Goal: Check status: Check status

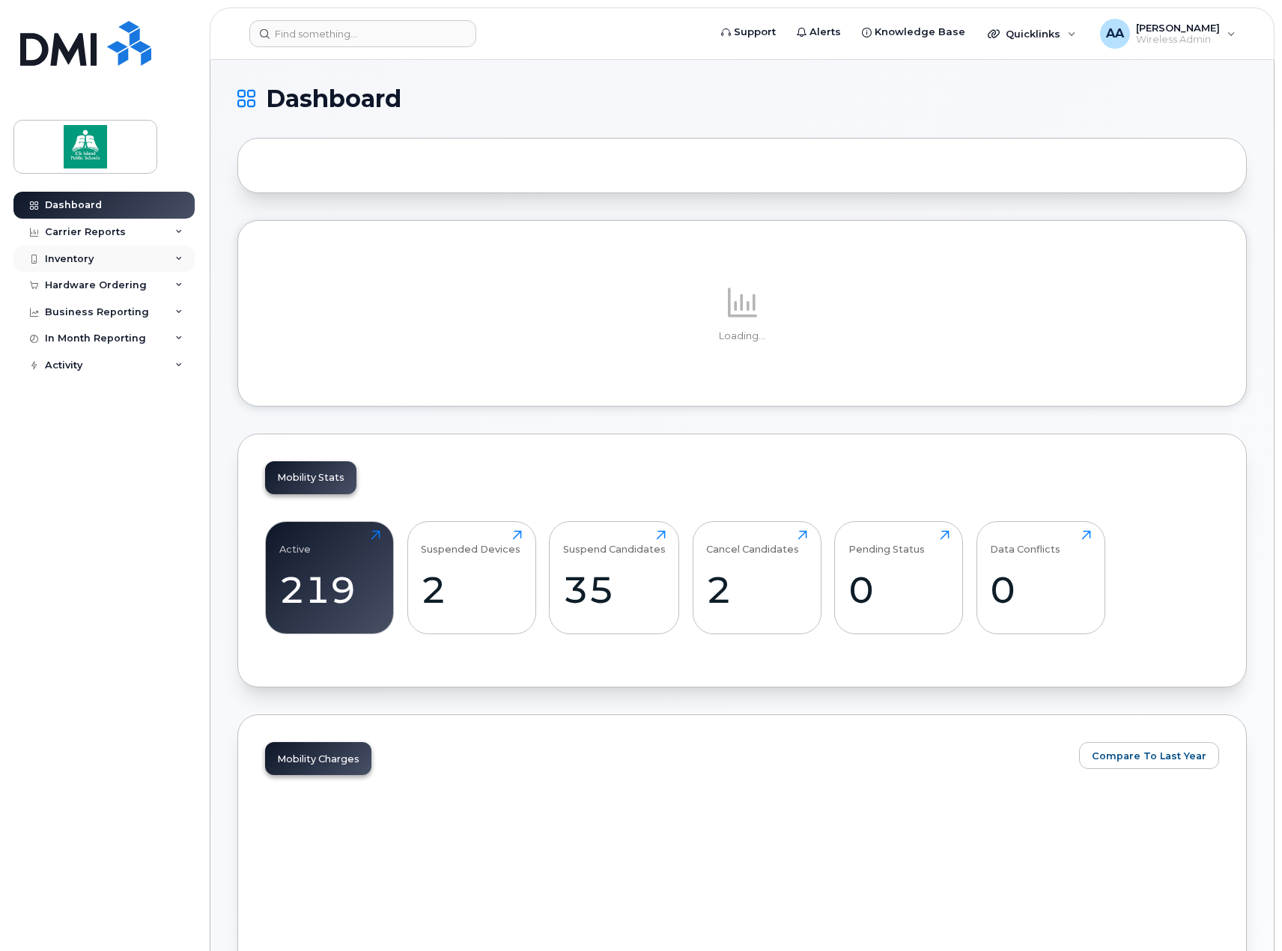
click at [109, 251] on div "Inventory" at bounding box center [103, 259] width 181 height 27
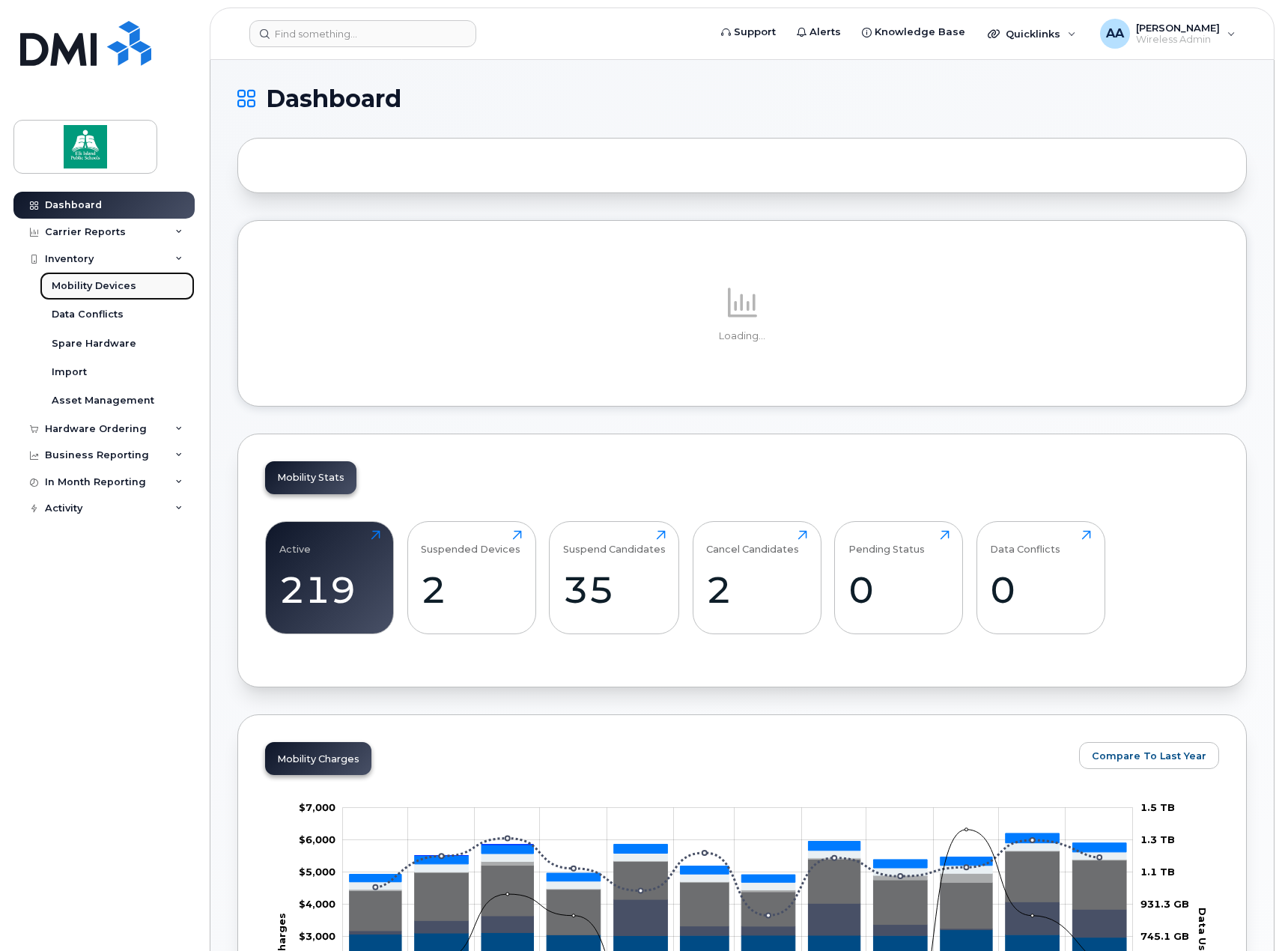
click at [90, 283] on div "Mobility Devices" at bounding box center [94, 285] width 85 height 13
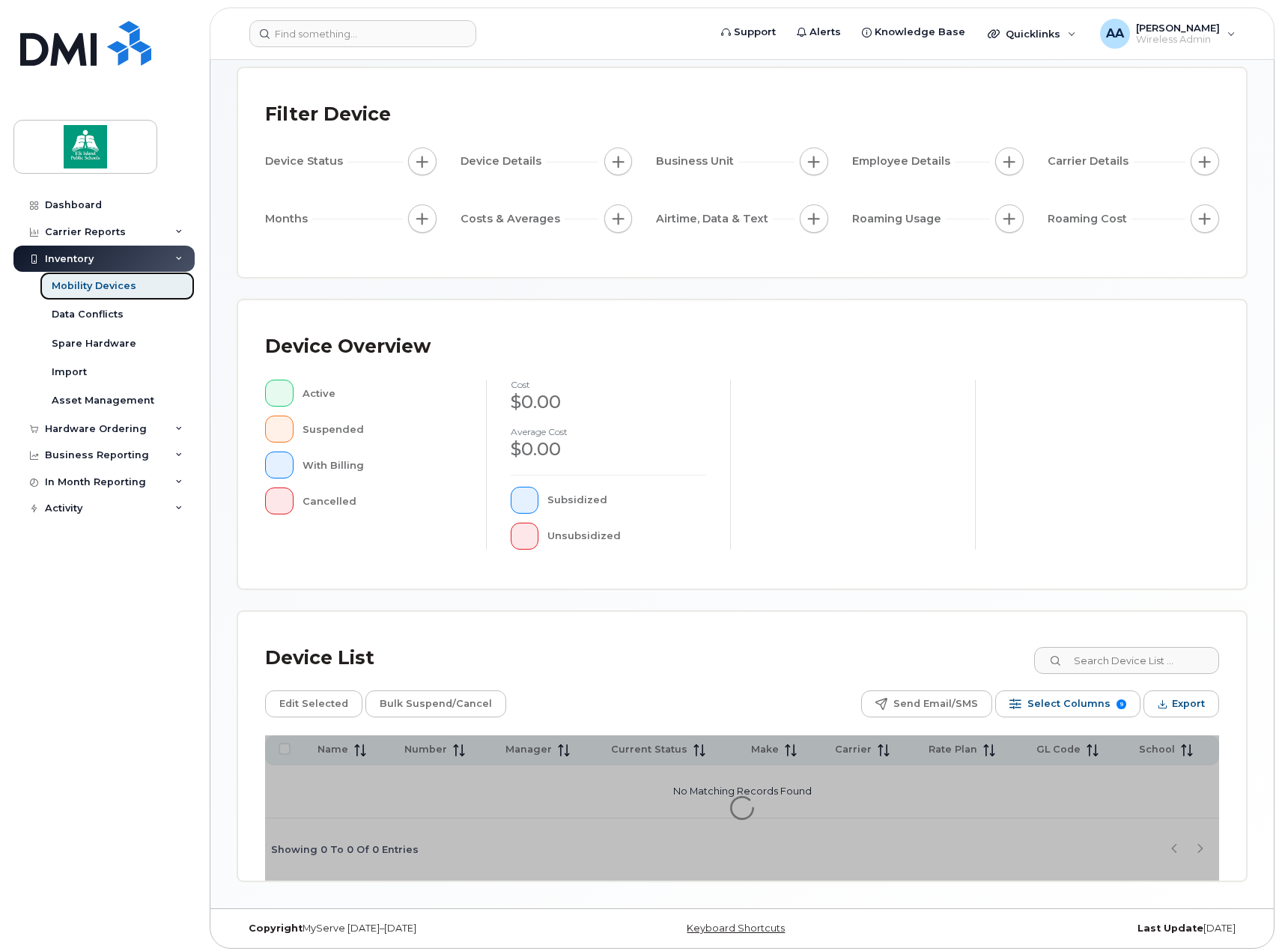
scroll to position [79, 0]
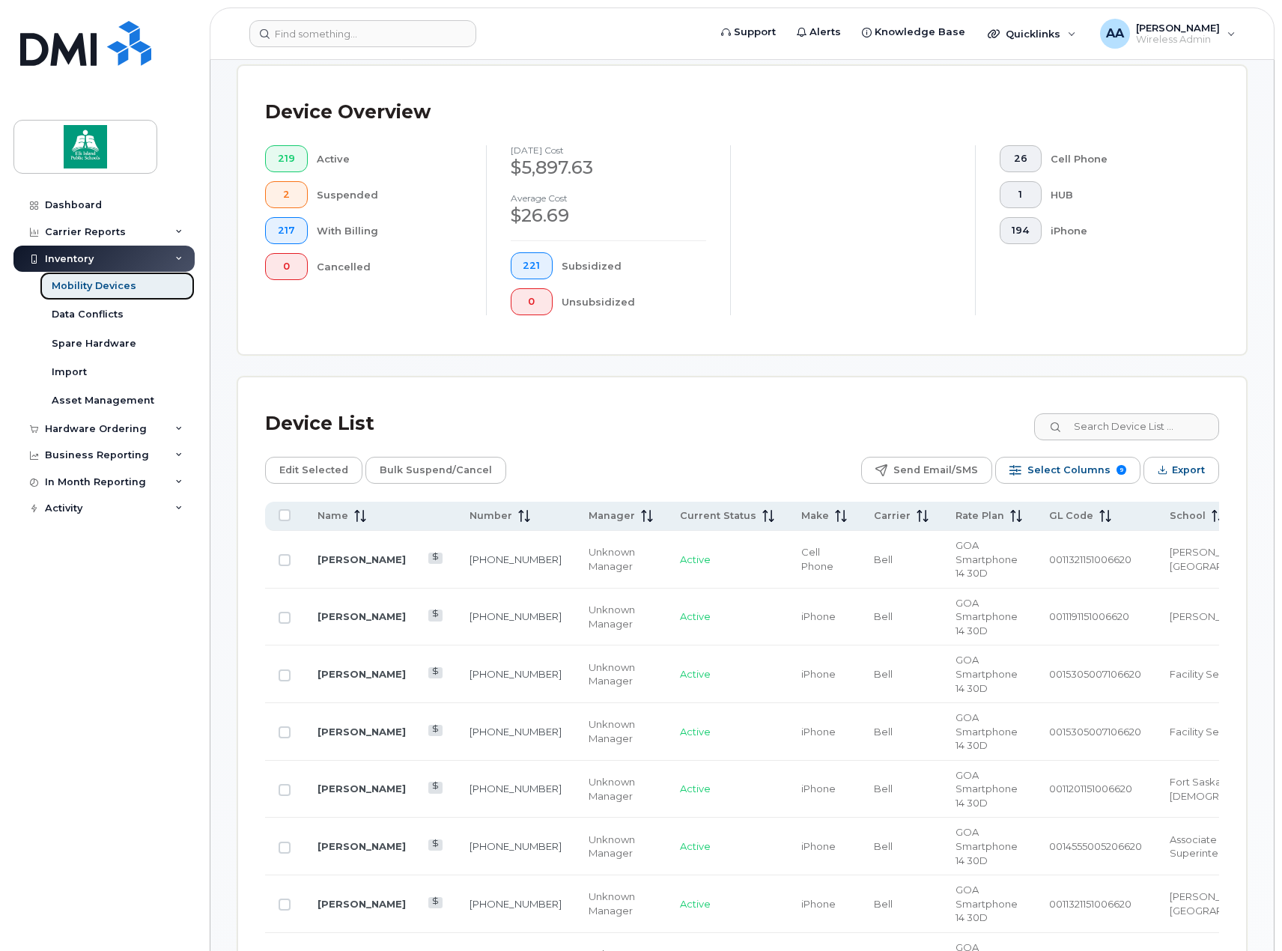
scroll to position [378, 0]
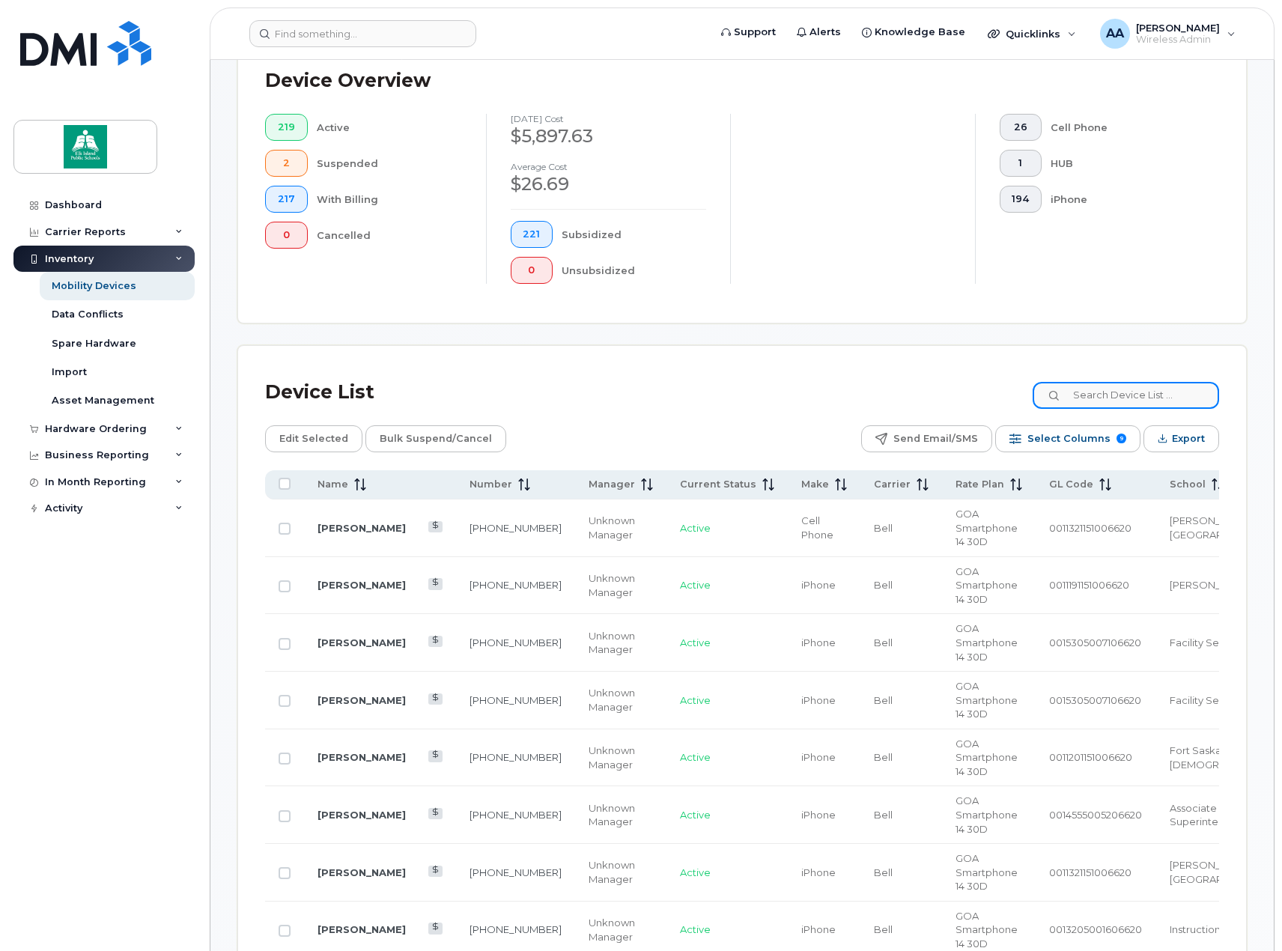
click at [1106, 403] on input at bounding box center [1125, 395] width 186 height 27
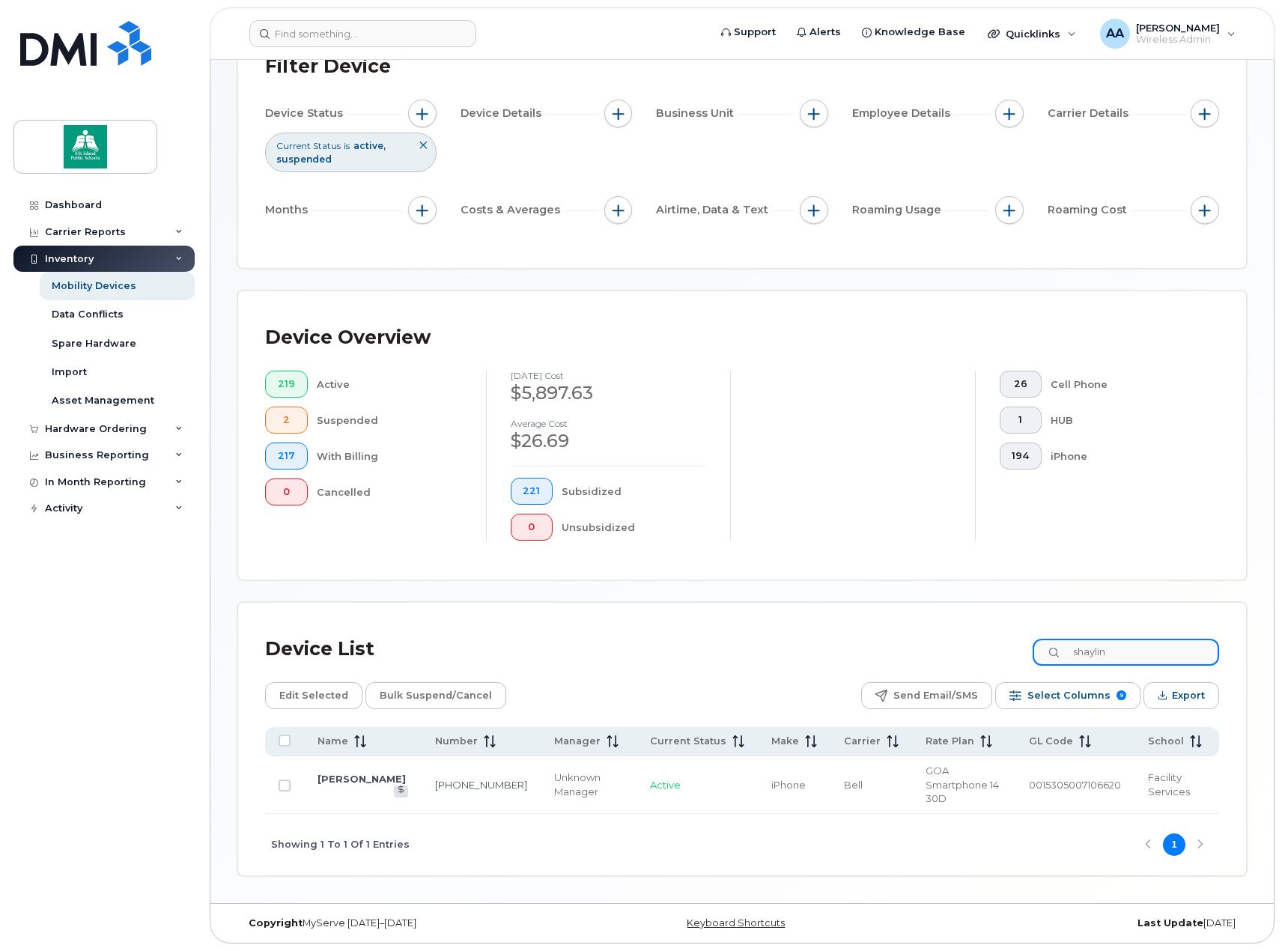
scroll to position [108, 0]
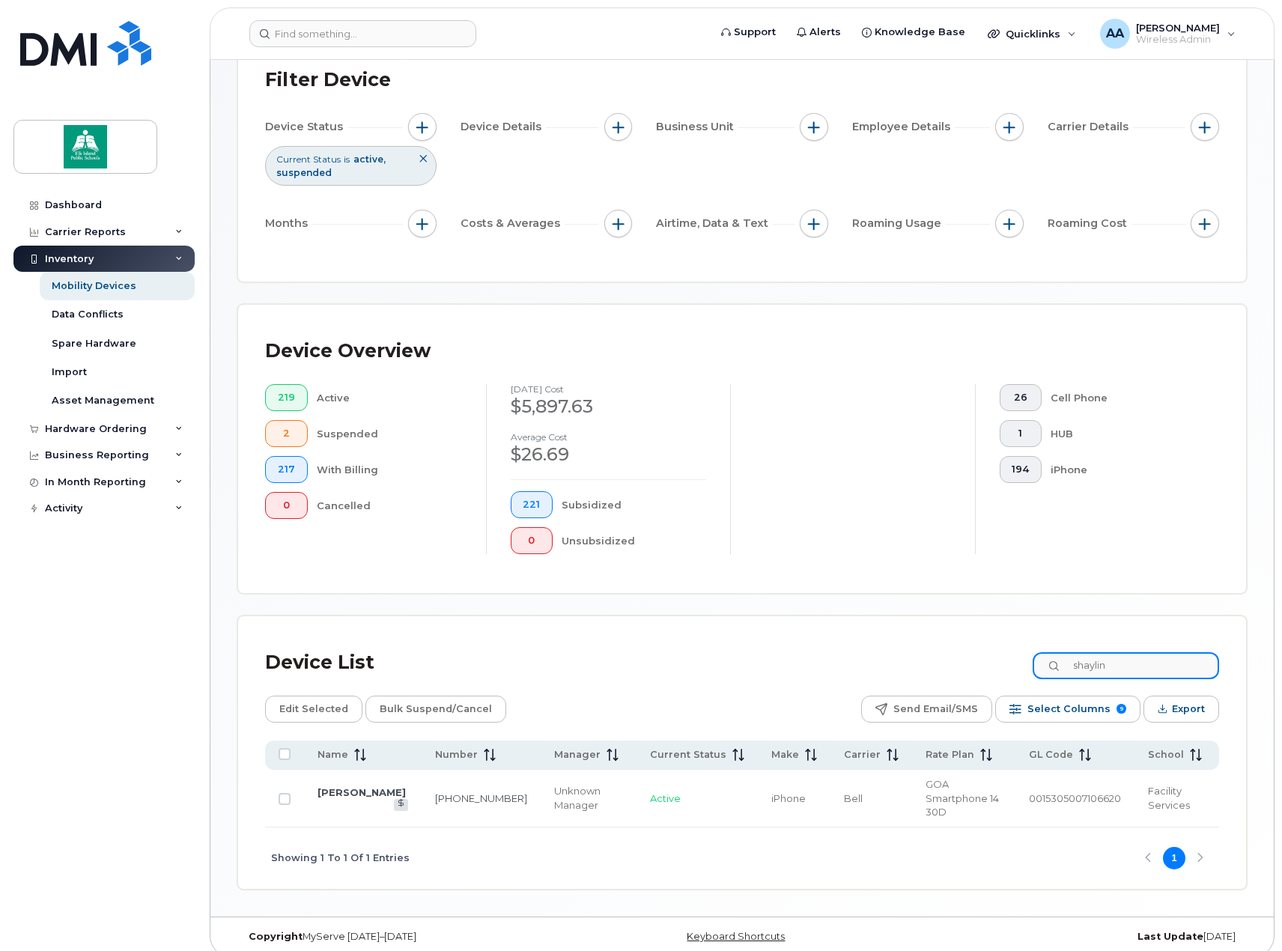
type input "shaylin"
drag, startPoint x: 1141, startPoint y: 663, endPoint x: 1012, endPoint y: 662, distance: 128.8
click at [1013, 662] on div "Device List shaylin" at bounding box center [742, 662] width 954 height 39
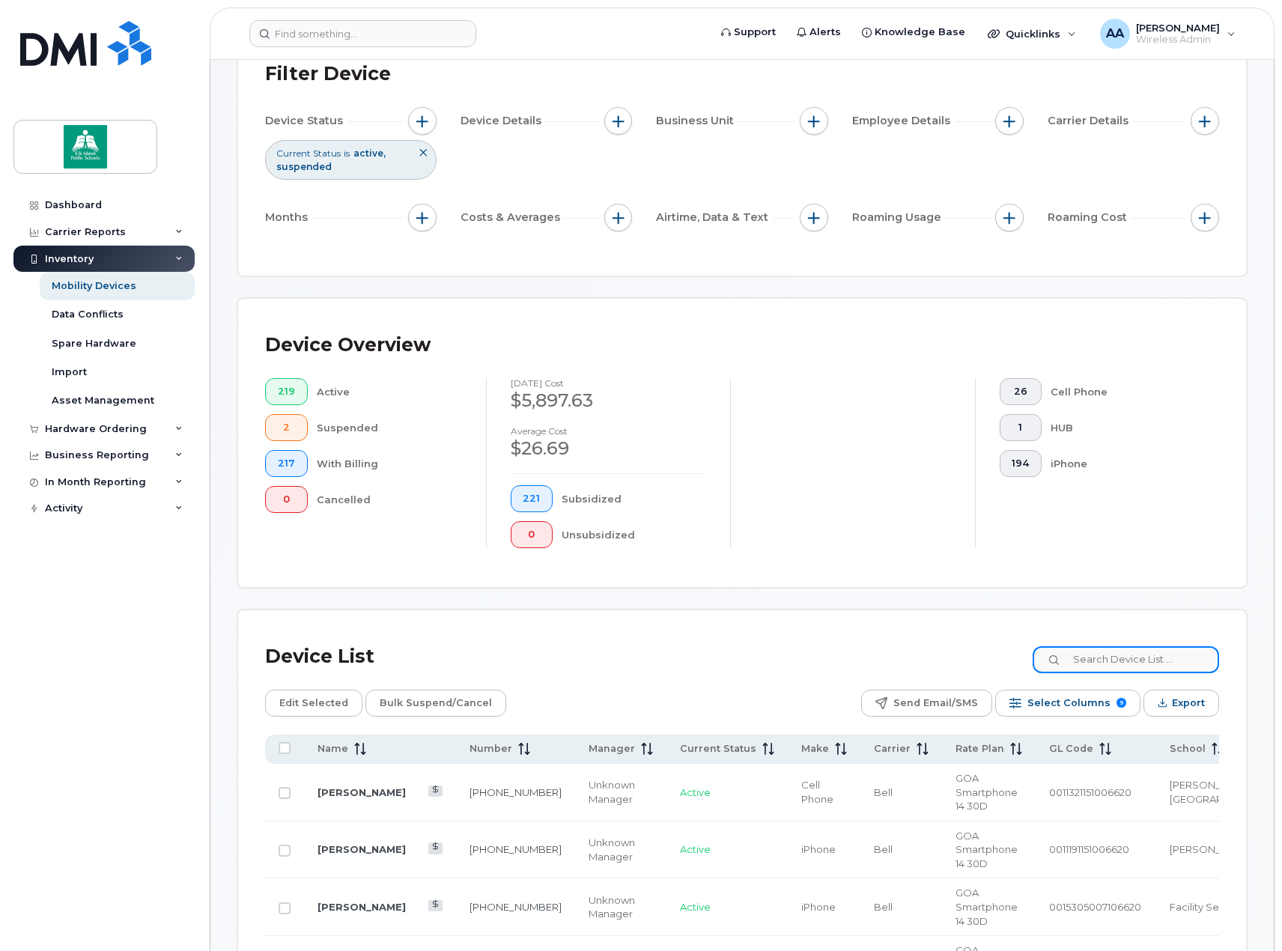
scroll to position [0, 0]
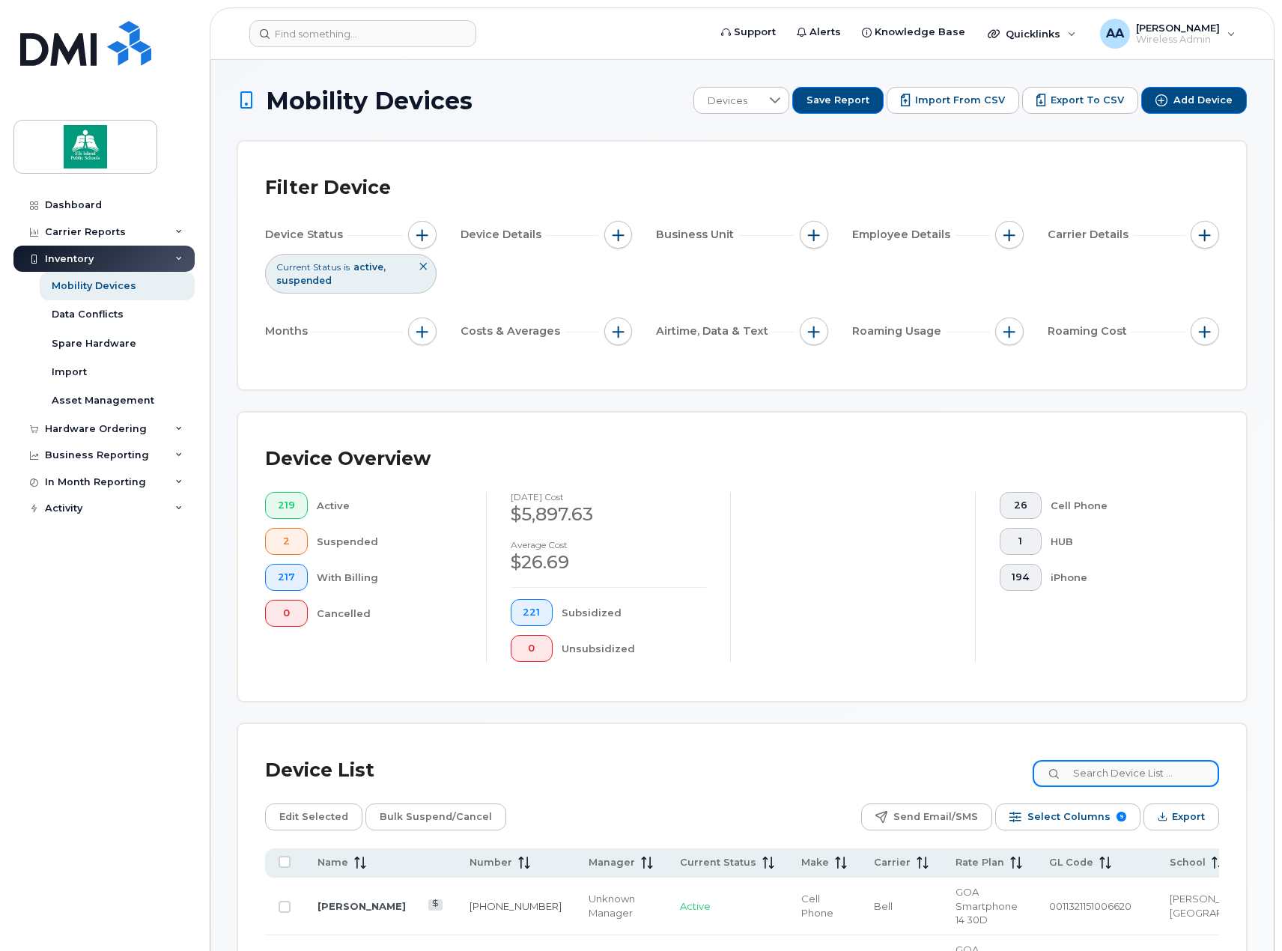
click at [1158, 775] on input at bounding box center [1125, 773] width 186 height 27
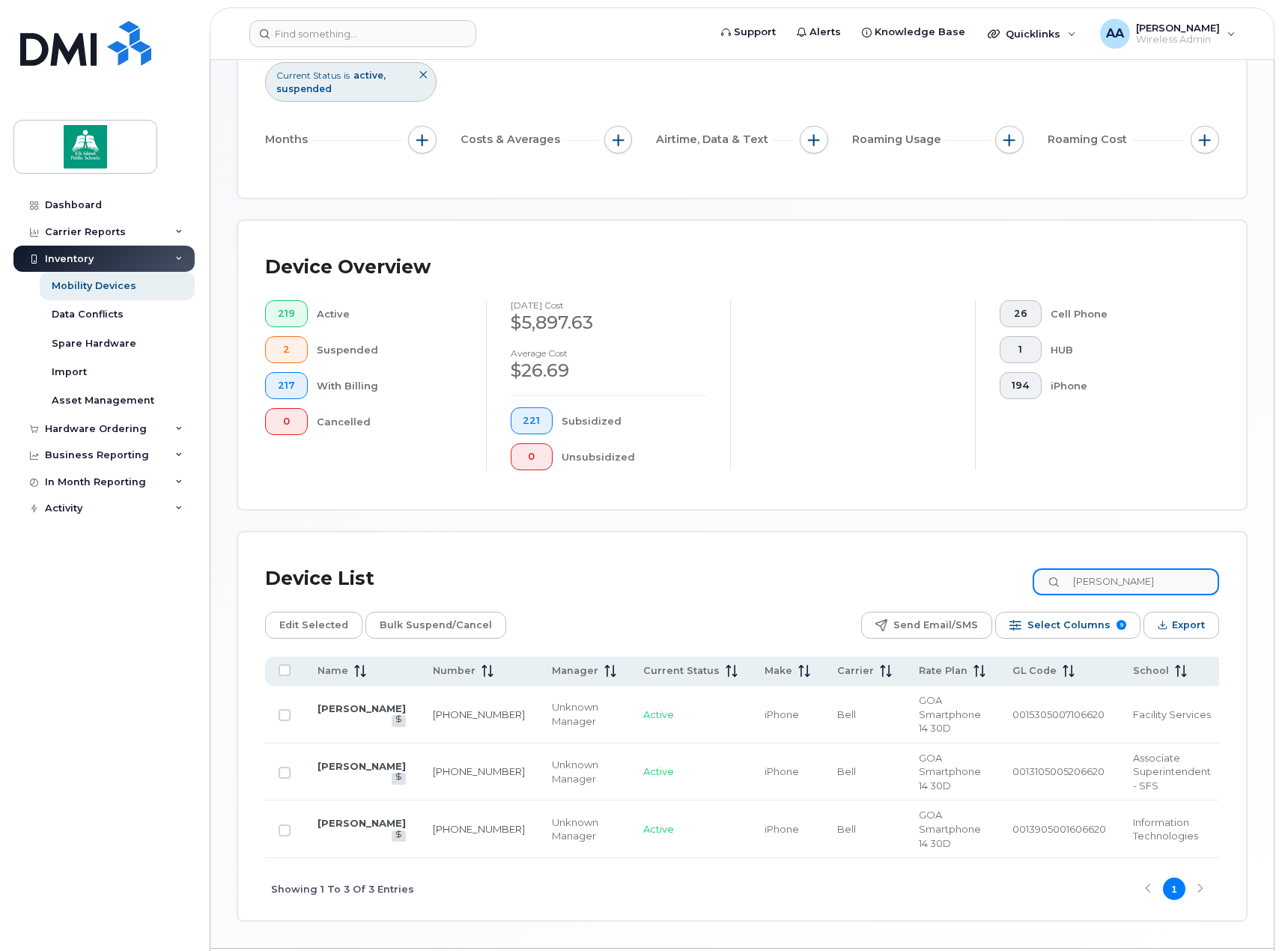
scroll to position [195, 0]
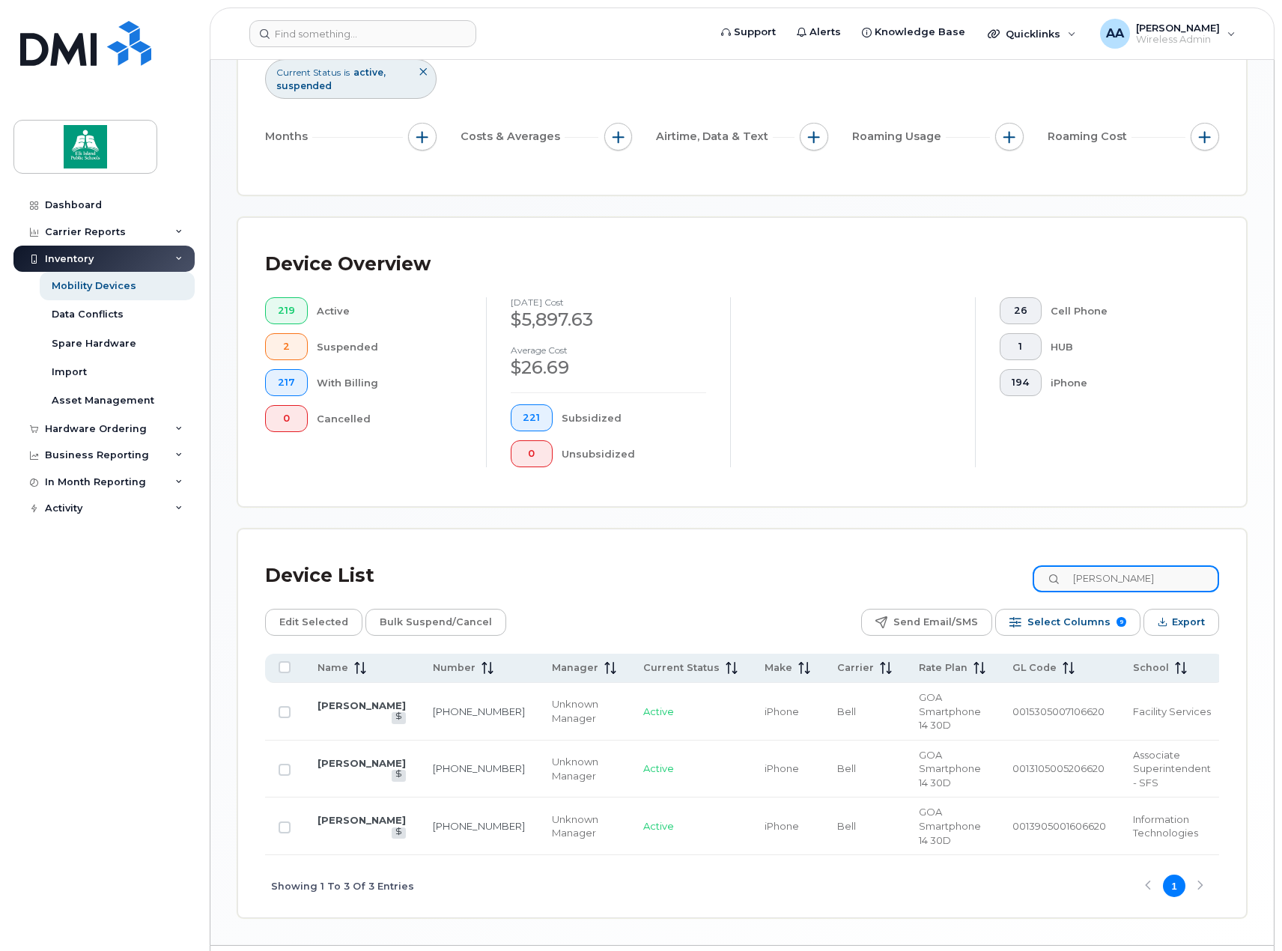
type input "[PERSON_NAME]"
